Goal: Complete application form

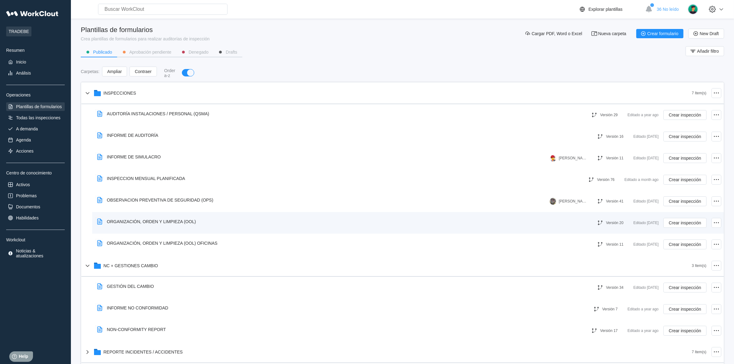
click at [151, 216] on div "ORGANIZACIÓN, ORDEN Y LIMPIEZA (OOL)" at bounding box center [148, 222] width 106 height 14
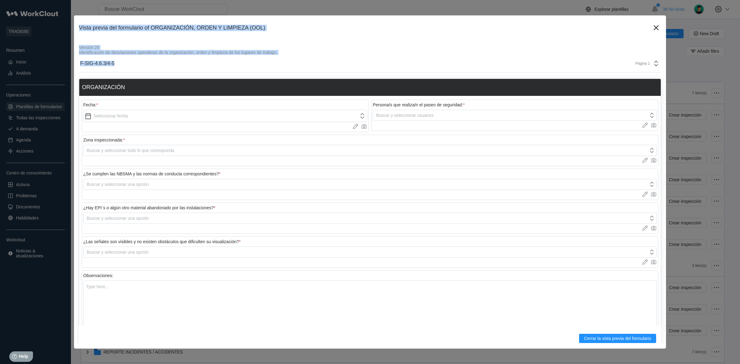
drag, startPoint x: 80, startPoint y: 28, endPoint x: 124, endPoint y: 65, distance: 57.1
click at [124, 65] on div "Vista previa del formulario of ORGANIZACIÓN, ORDEN Y LIMPIEZA (OOL) Versión 20 …" at bounding box center [370, 181] width 592 height 333
copy div "Vista previa del formulario of ORGANIZACIÓN, ORDEN Y LIMPIEZA (OOL) Versión 20 …"
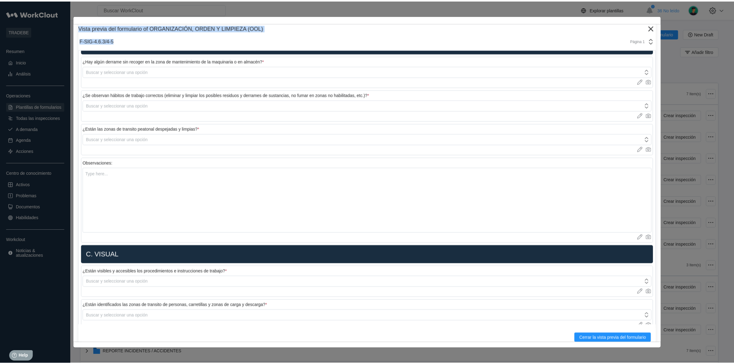
scroll to position [693, 0]
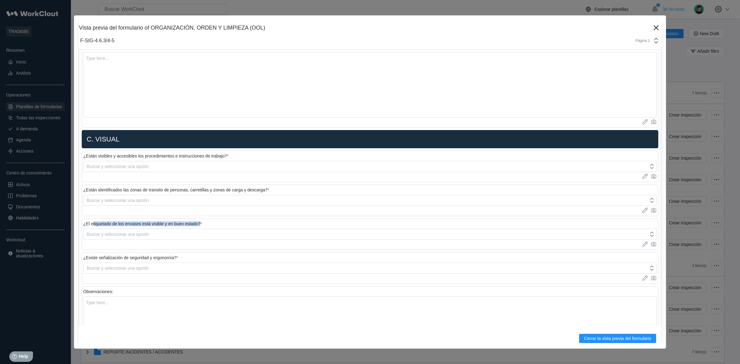
drag, startPoint x: 91, startPoint y: 226, endPoint x: 198, endPoint y: 230, distance: 107.1
click at [198, 229] on div "¿El etiquetado de los envases está visible y en buen estado? *" at bounding box center [369, 224] width 573 height 9
copy div "etiquetado de los envases está visible y en buen estado"
click at [654, 28] on icon at bounding box center [656, 27] width 5 height 5
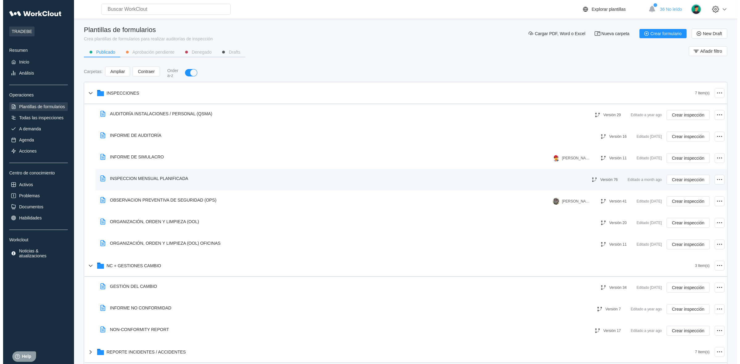
scroll to position [59, 0]
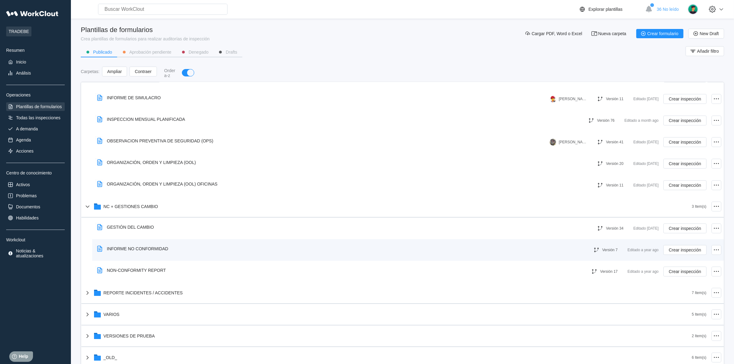
click at [120, 245] on div "INFORME NO CONFORMIDAD" at bounding box center [134, 249] width 79 height 14
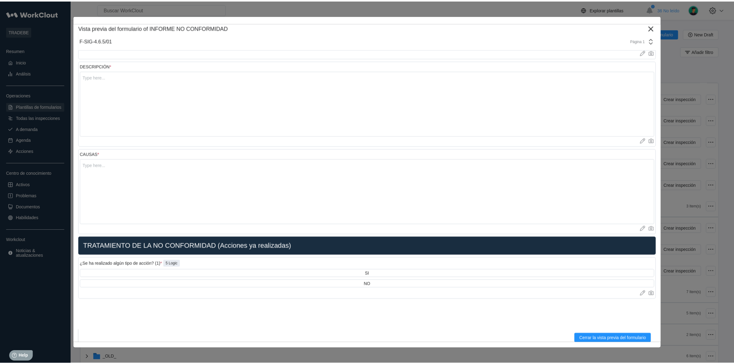
scroll to position [0, 0]
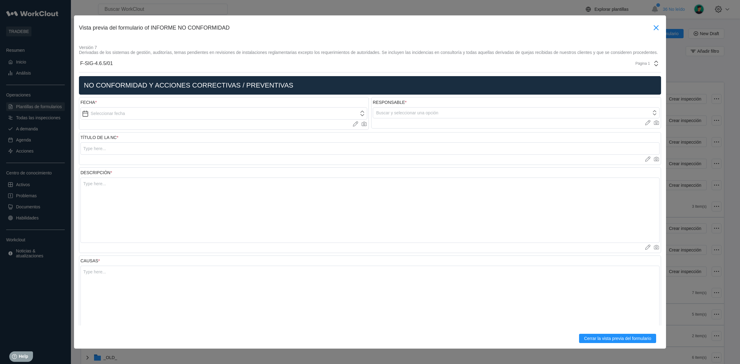
click at [651, 29] on icon at bounding box center [656, 28] width 10 height 10
